Goal: Download file/media

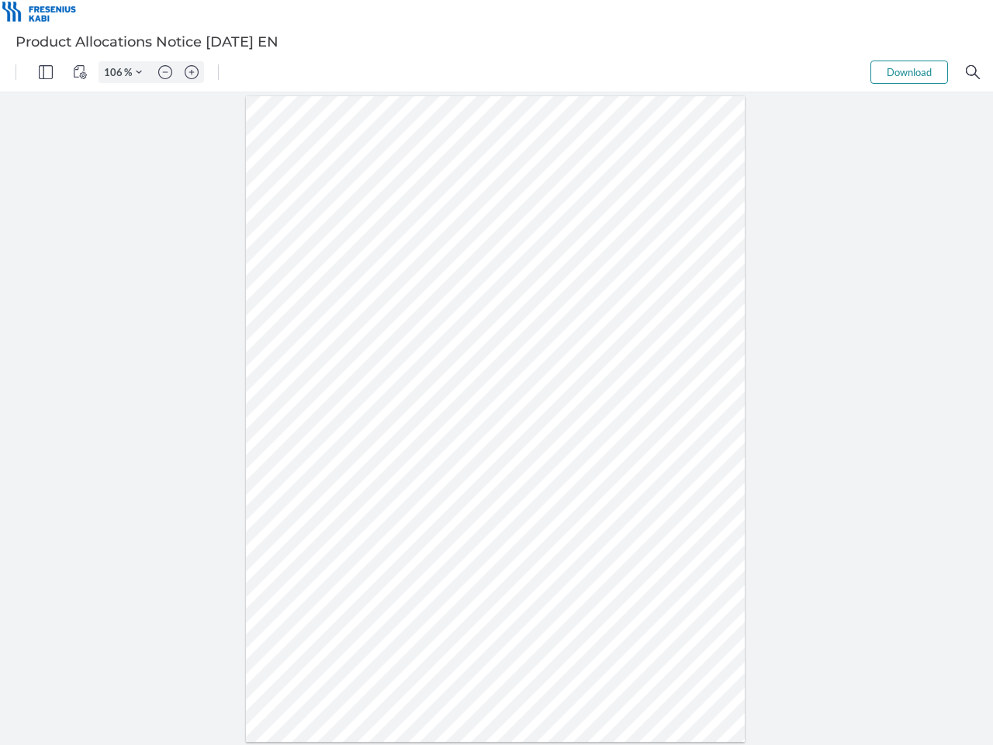
click at [46, 72] on img "Panel" at bounding box center [46, 72] width 14 height 14
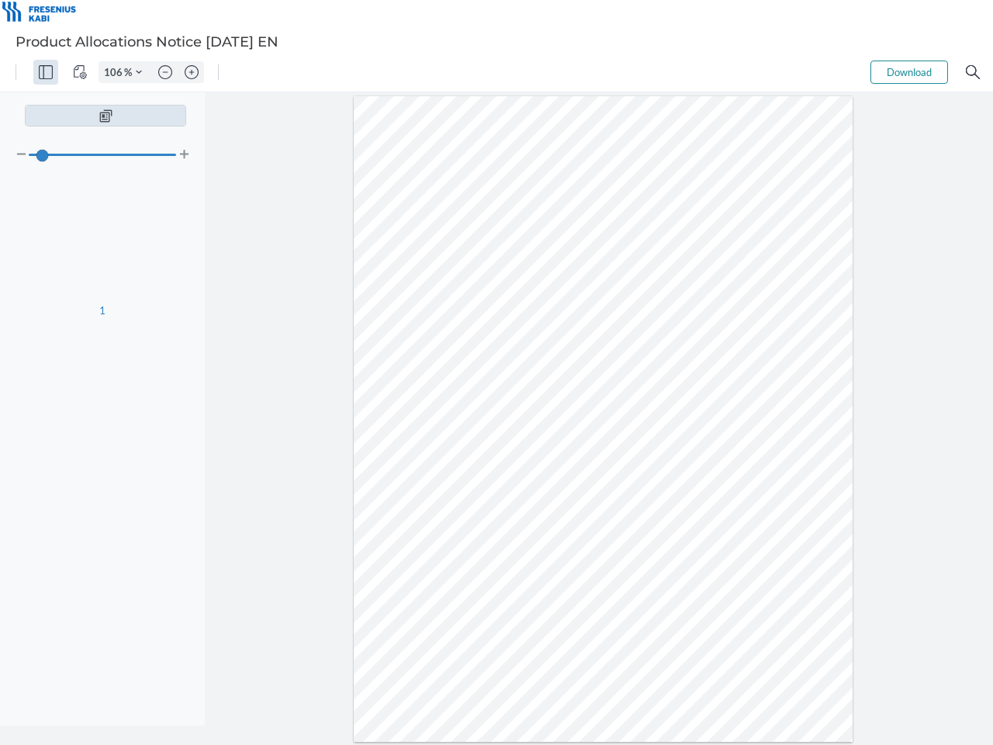
click at [80, 72] on img "View Controls" at bounding box center [80, 72] width 14 height 14
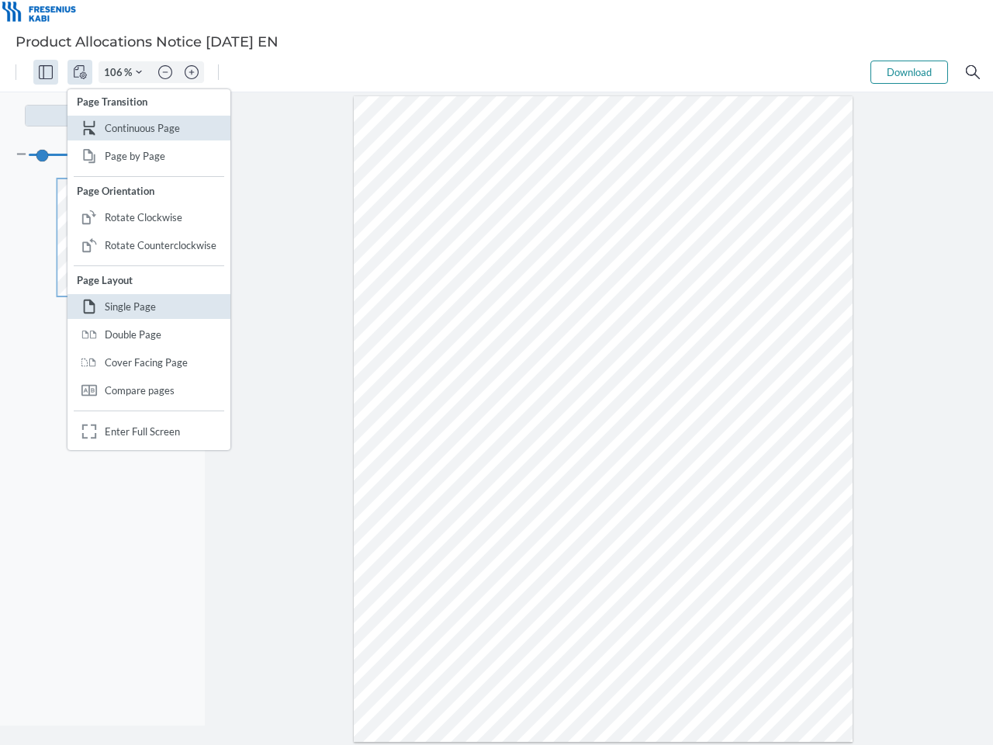
click at [116, 72] on input "106" at bounding box center [111, 72] width 25 height 14
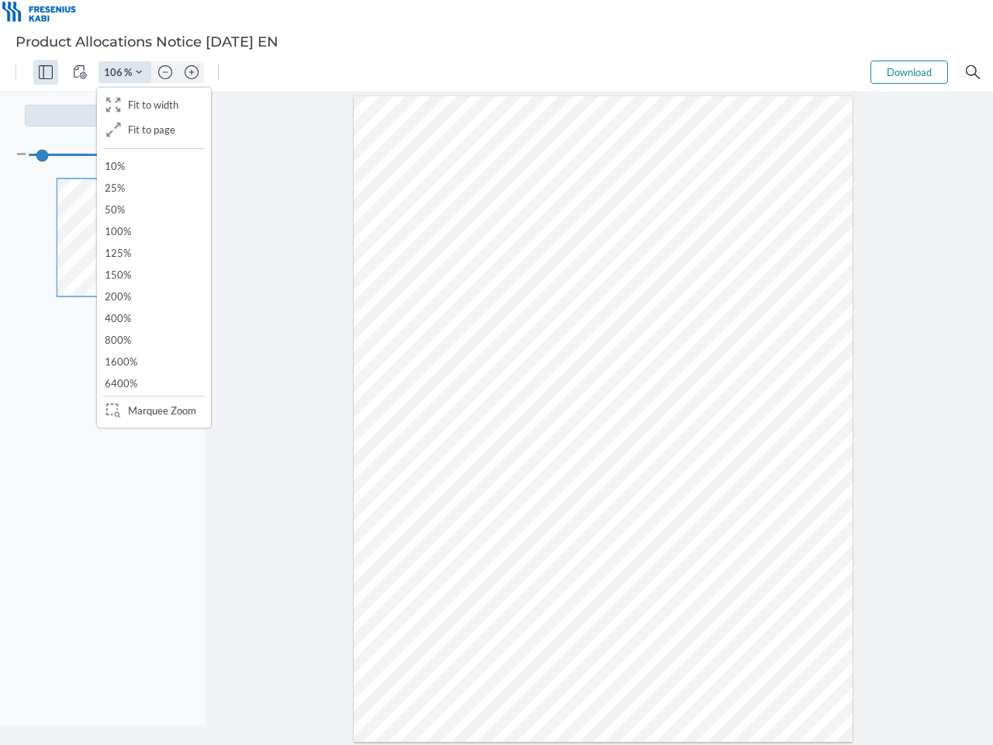
click at [139, 72] on img "Zoom Controls" at bounding box center [139, 72] width 6 height 6
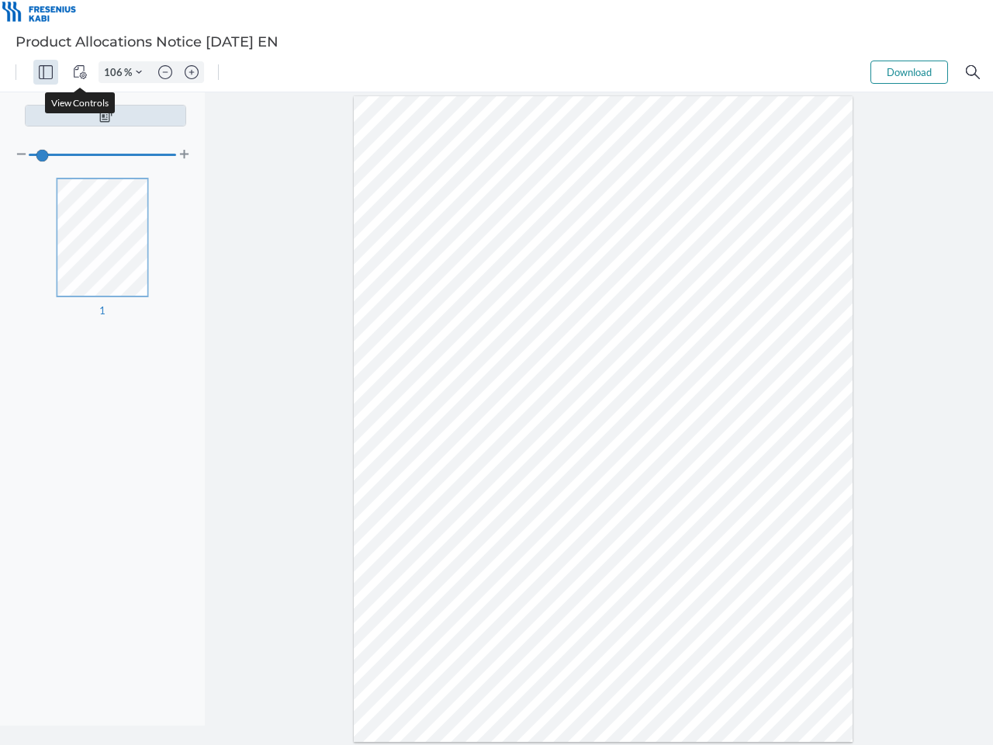
click at [165, 72] on img "Zoom out" at bounding box center [165, 72] width 14 height 14
click at [192, 72] on img "Zoom in" at bounding box center [192, 72] width 14 height 14
type input "106"
click at [910, 72] on button "Download" at bounding box center [910, 72] width 78 height 23
